Goal: Information Seeking & Learning: Learn about a topic

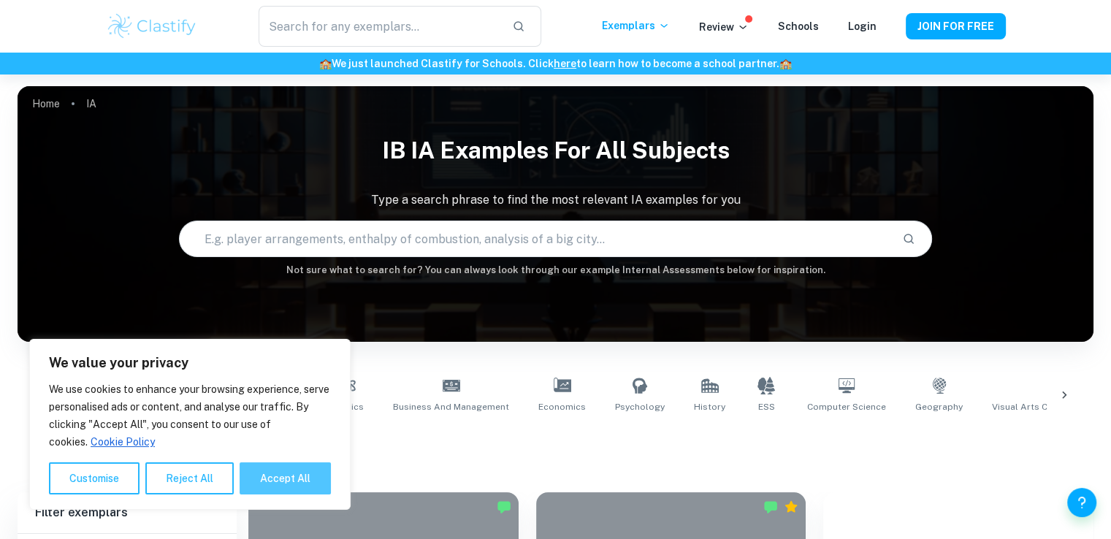
click at [287, 481] on button "Accept All" at bounding box center [285, 478] width 91 height 32
checkbox input "true"
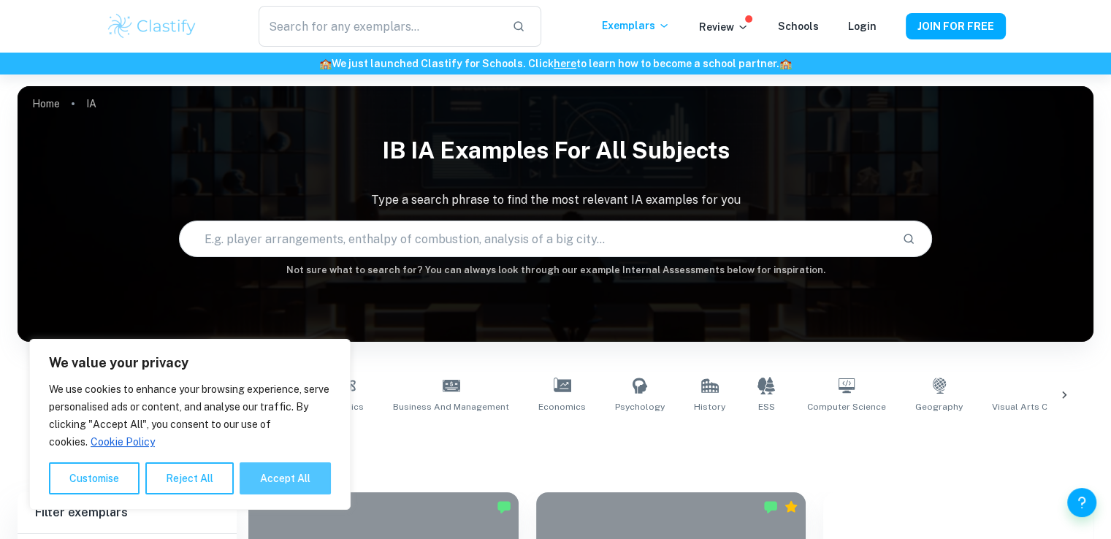
checkbox input "true"
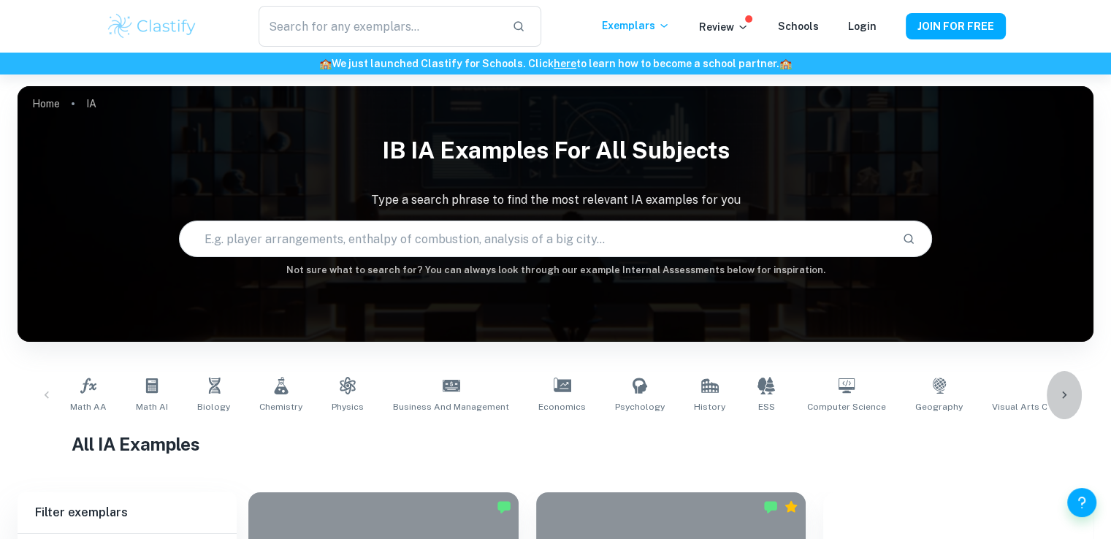
click at [1069, 404] on div at bounding box center [1064, 395] width 35 height 48
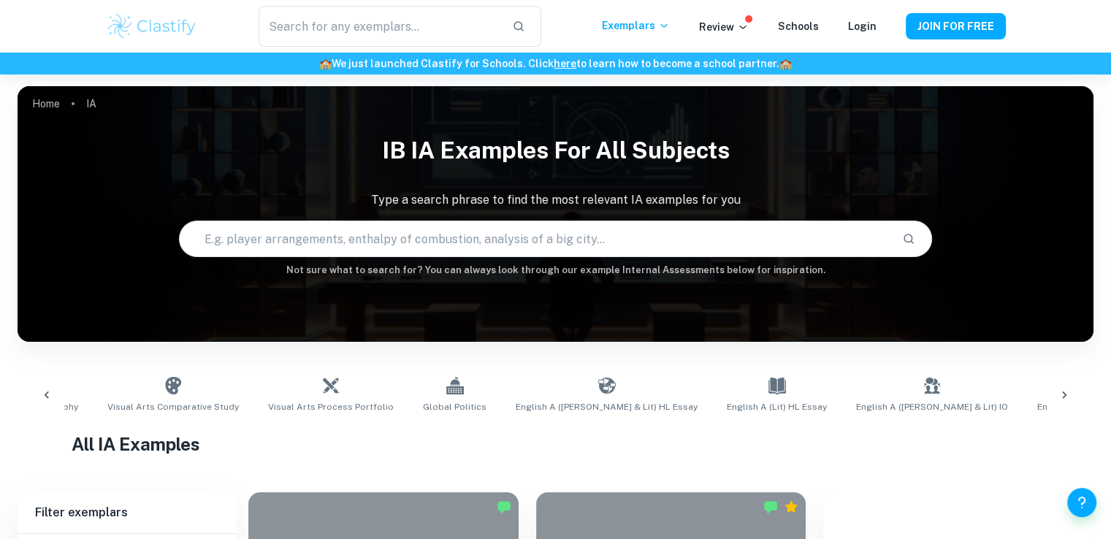
scroll to position [0, 949]
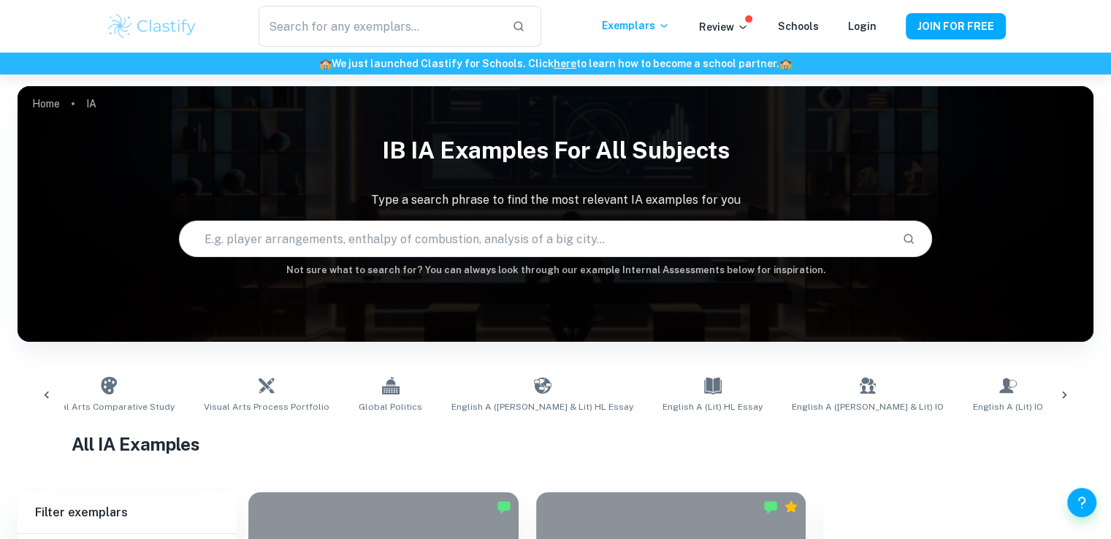
click at [1071, 394] on icon at bounding box center [1064, 395] width 15 height 15
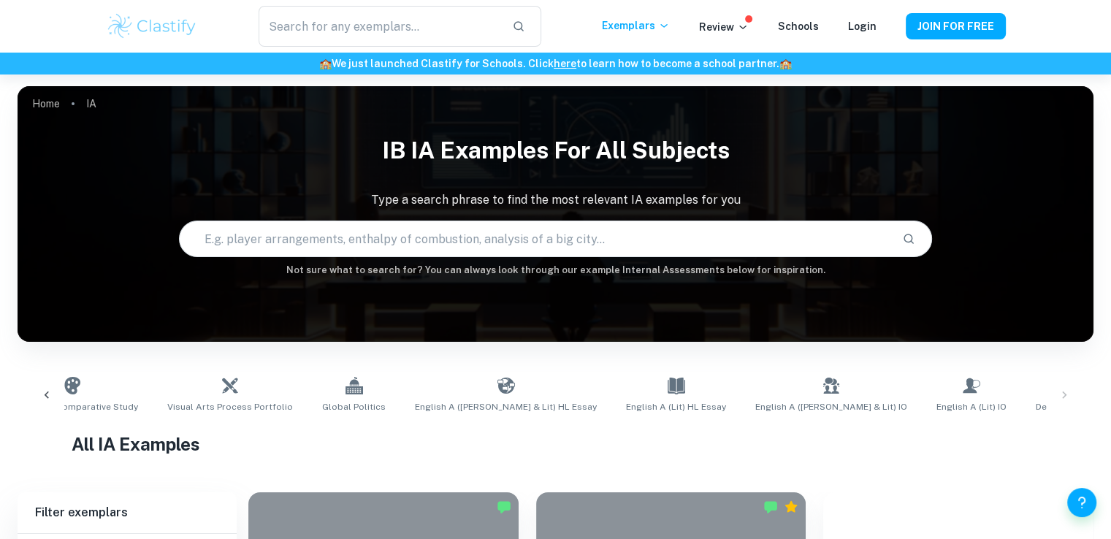
click at [1071, 394] on div "Math AA Math AI Biology Chemistry Physics Business and Management Economics Psy…" at bounding box center [555, 395] width 1052 height 48
click at [1060, 395] on div "Math AA Math AI Biology Chemistry Physics Business and Management Economics Psy…" at bounding box center [555, 395] width 1052 height 48
click at [38, 392] on div at bounding box center [46, 395] width 35 height 48
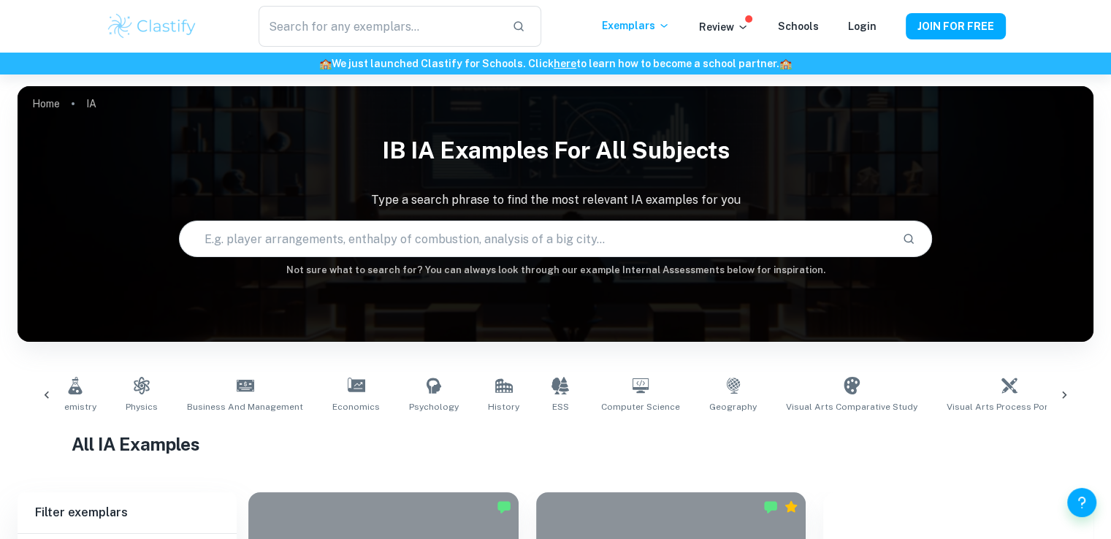
scroll to position [0, 37]
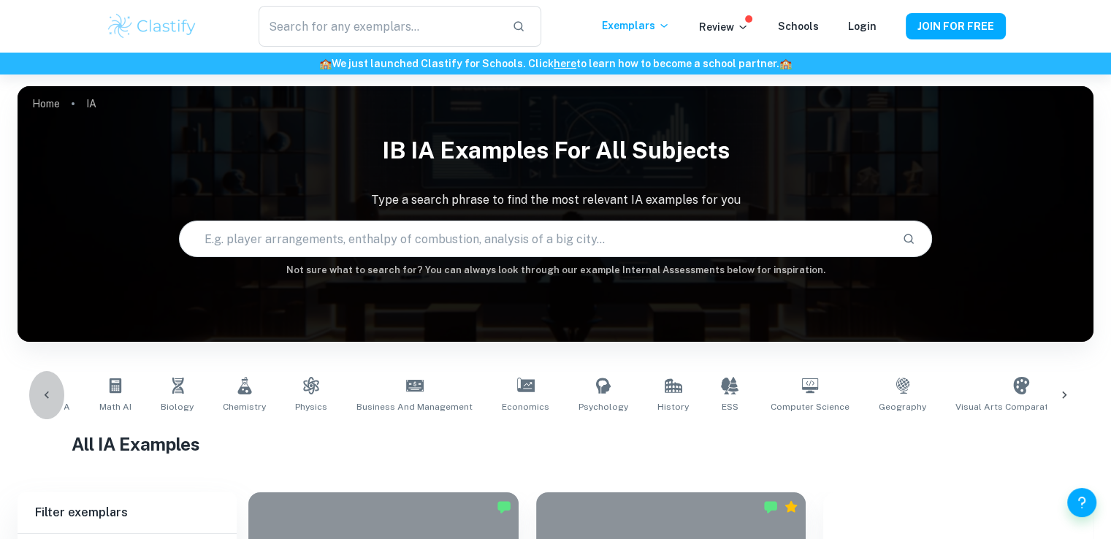
click at [38, 392] on div at bounding box center [46, 395] width 35 height 48
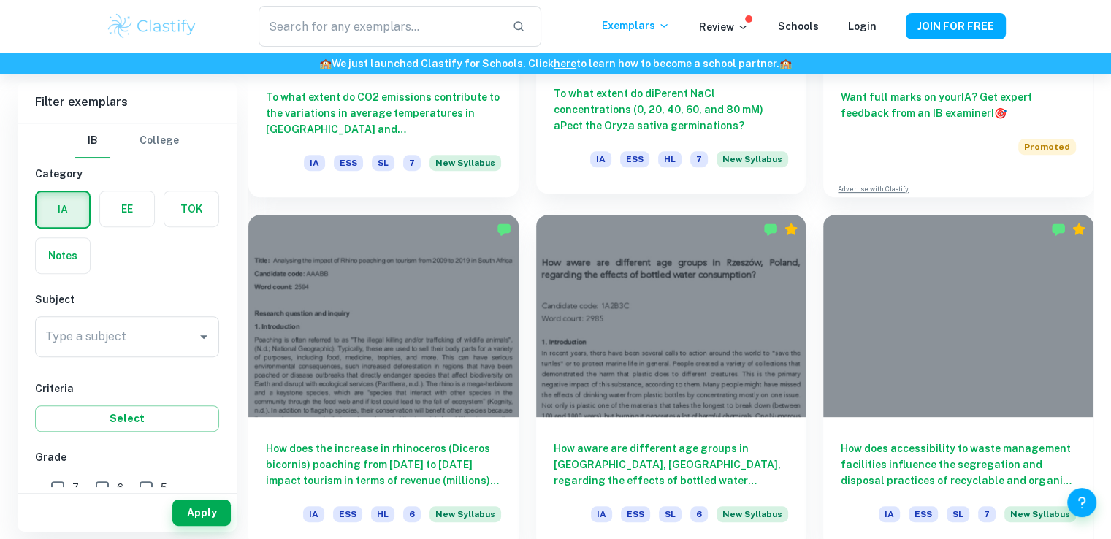
scroll to position [657, 0]
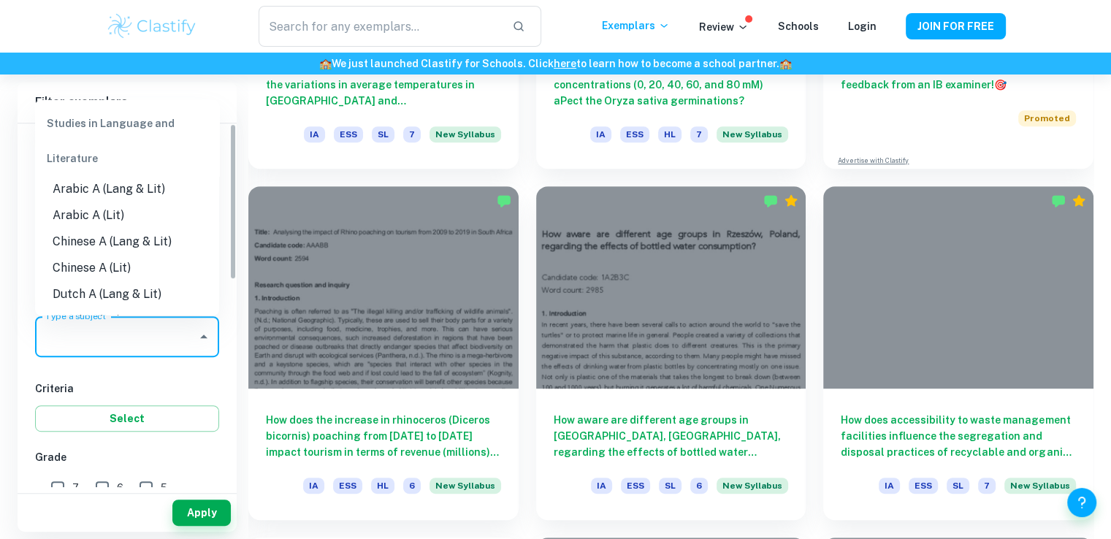
click at [153, 338] on input "Type a subject" at bounding box center [116, 337] width 149 height 28
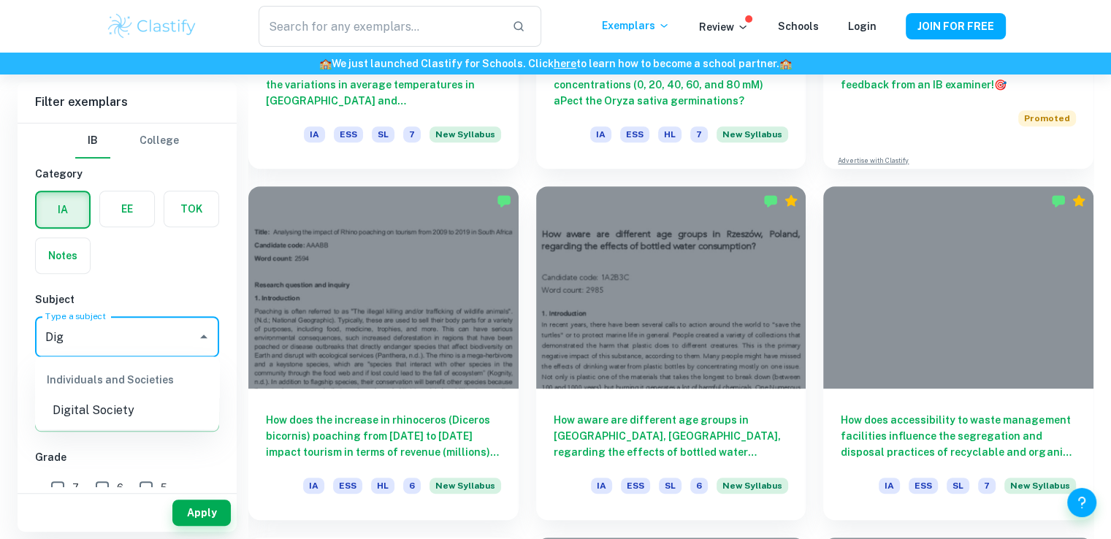
click at [137, 405] on li "Digital Society" at bounding box center [127, 410] width 184 height 26
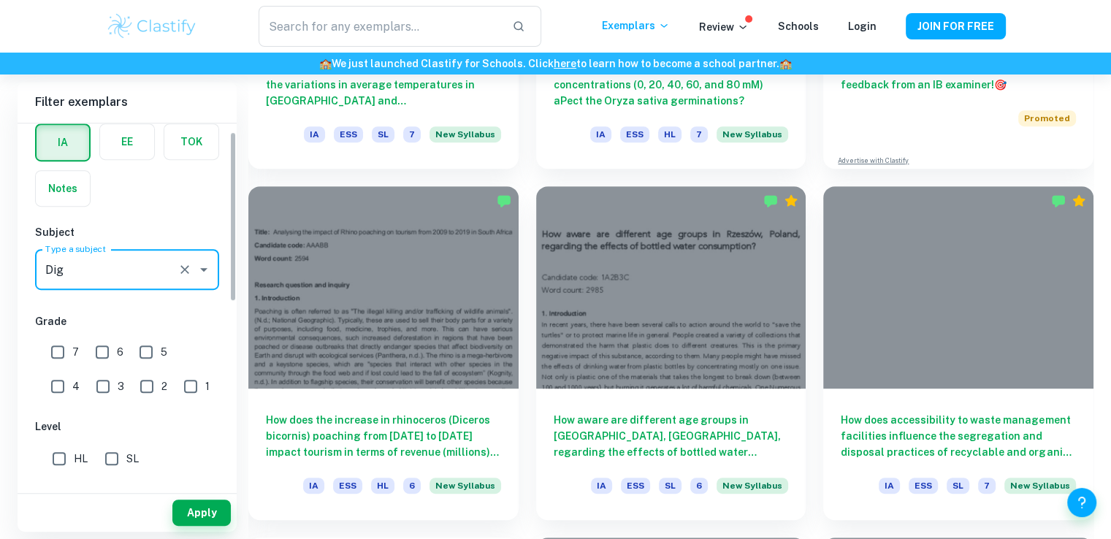
scroll to position [146, 0]
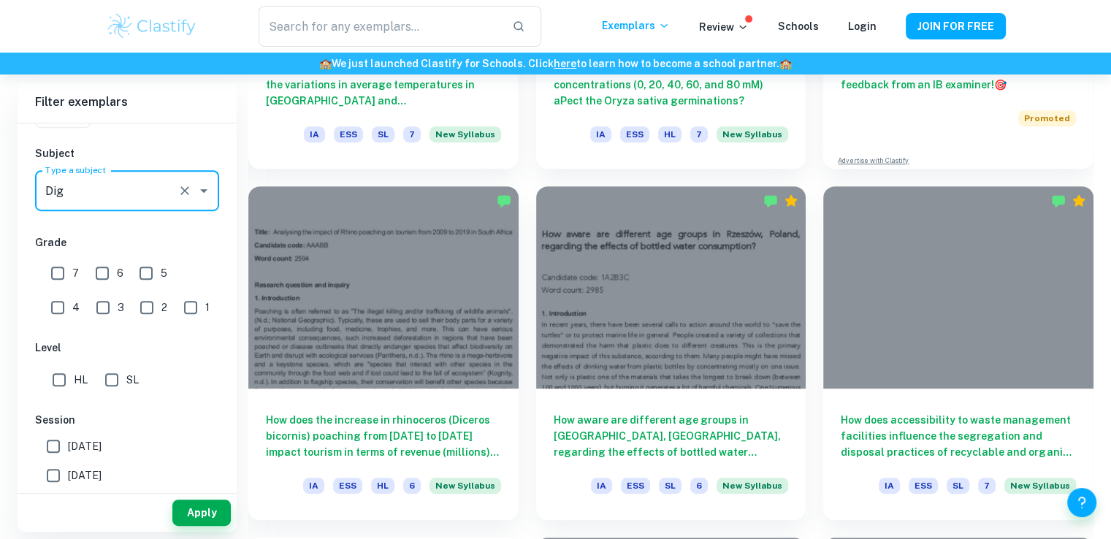
type input "Digital Society"
click at [57, 272] on input "7" at bounding box center [57, 273] width 29 height 29
checkbox input "true"
click at [120, 380] on input "SL" at bounding box center [111, 379] width 29 height 29
checkbox input "true"
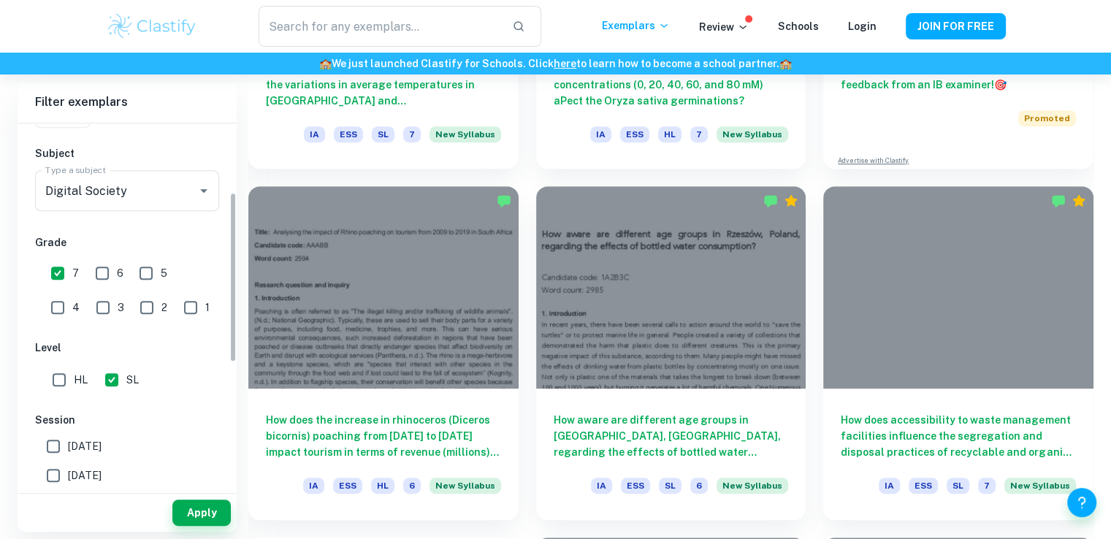
click at [102, 474] on span "[DATE]" at bounding box center [85, 475] width 34 height 16
click at [68, 474] on input "[DATE]" at bounding box center [53, 475] width 29 height 29
checkbox input "true"
click at [196, 519] on button "Apply" at bounding box center [201, 513] width 58 height 26
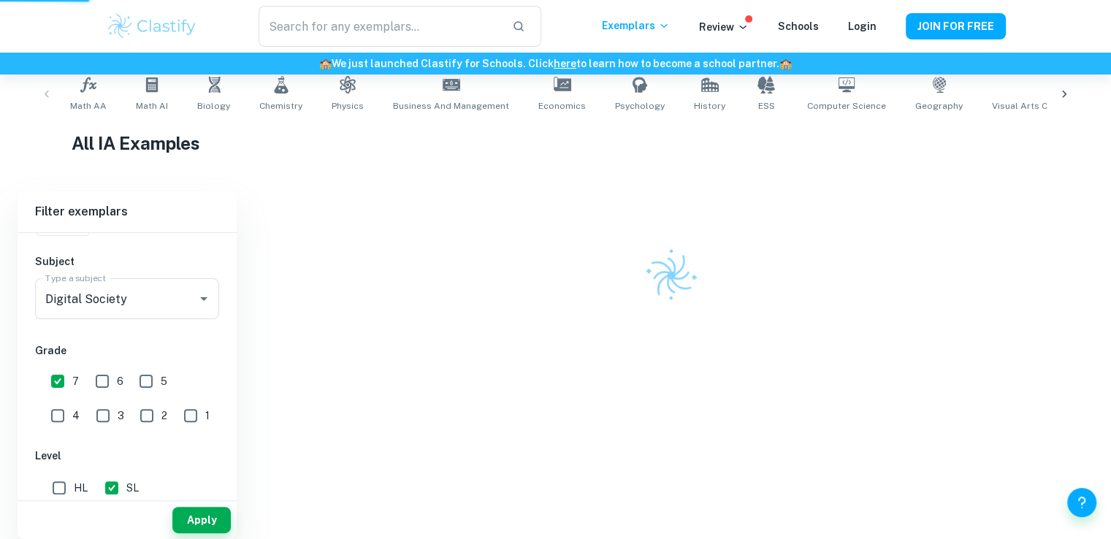
scroll to position [294, 0]
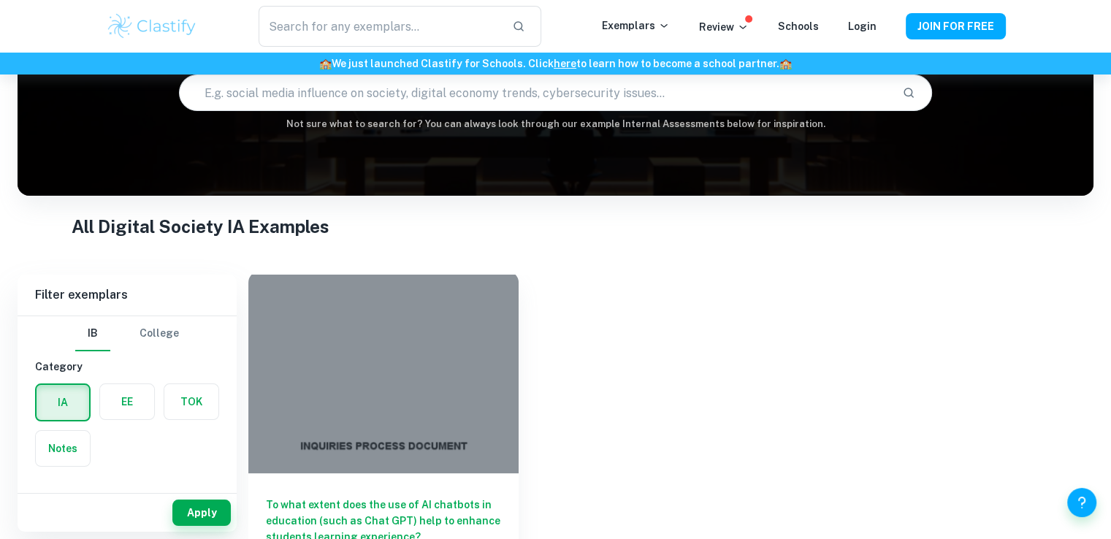
scroll to position [216, 0]
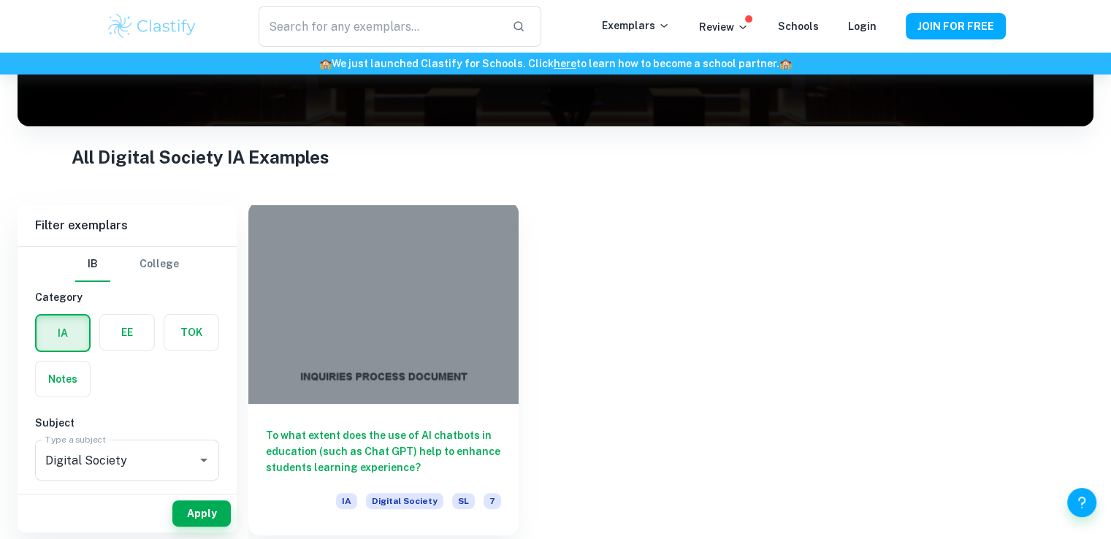
click at [434, 307] on div at bounding box center [383, 303] width 270 height 202
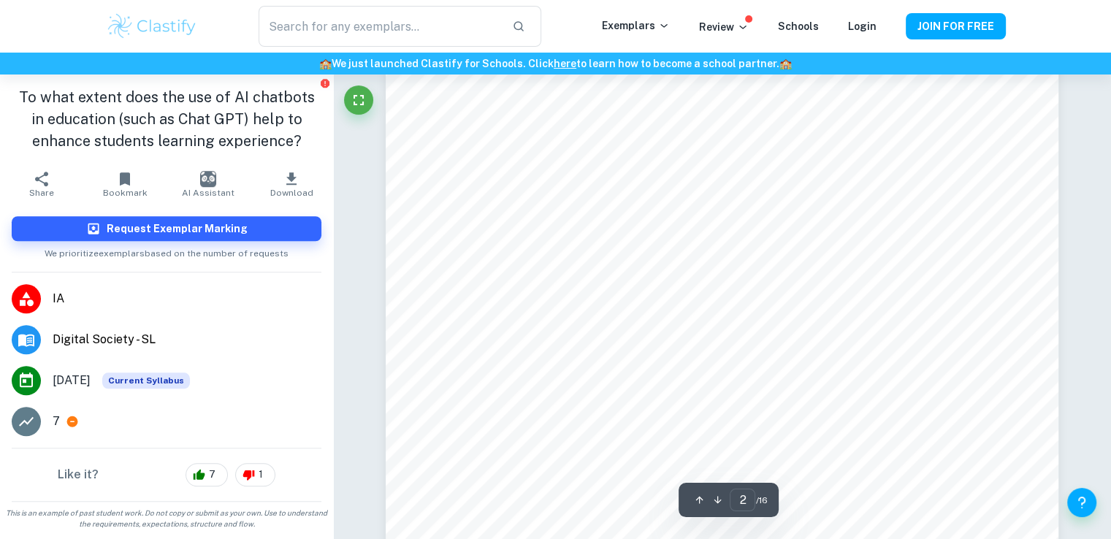
scroll to position [1274, 0]
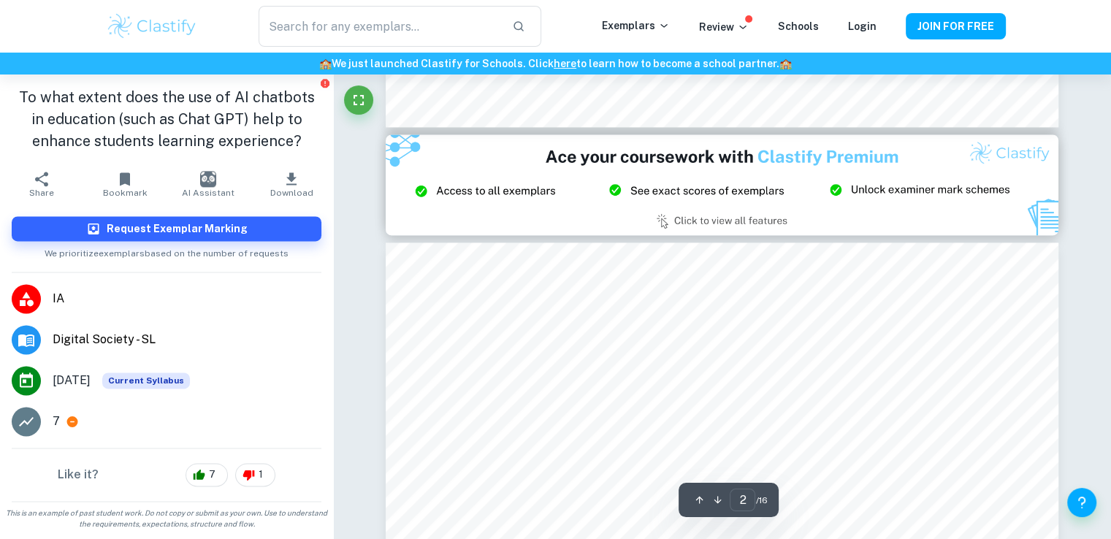
type input "3"
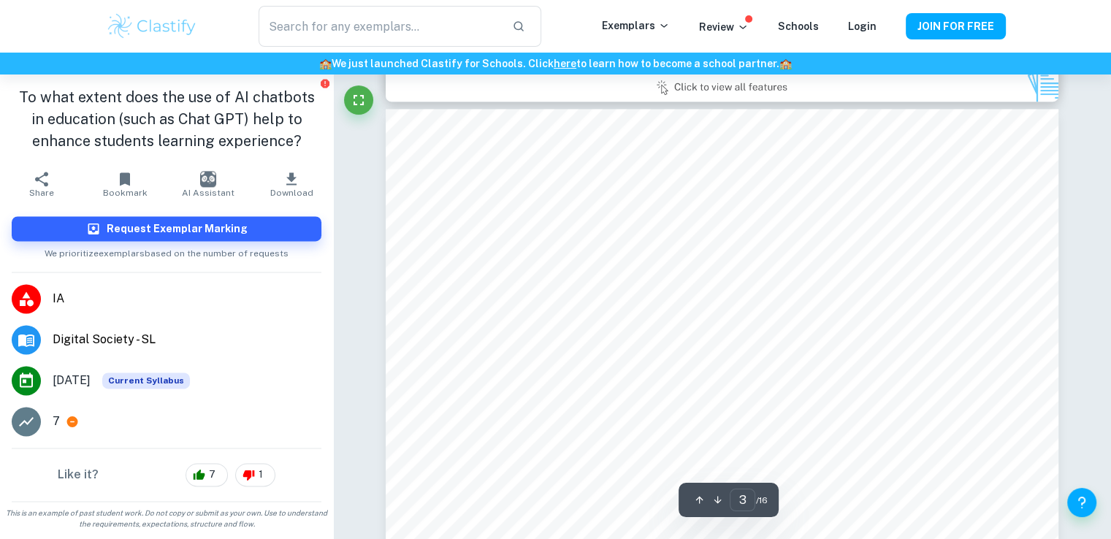
scroll to position [2150, 0]
